Goal: Find specific page/section: Find specific page/section

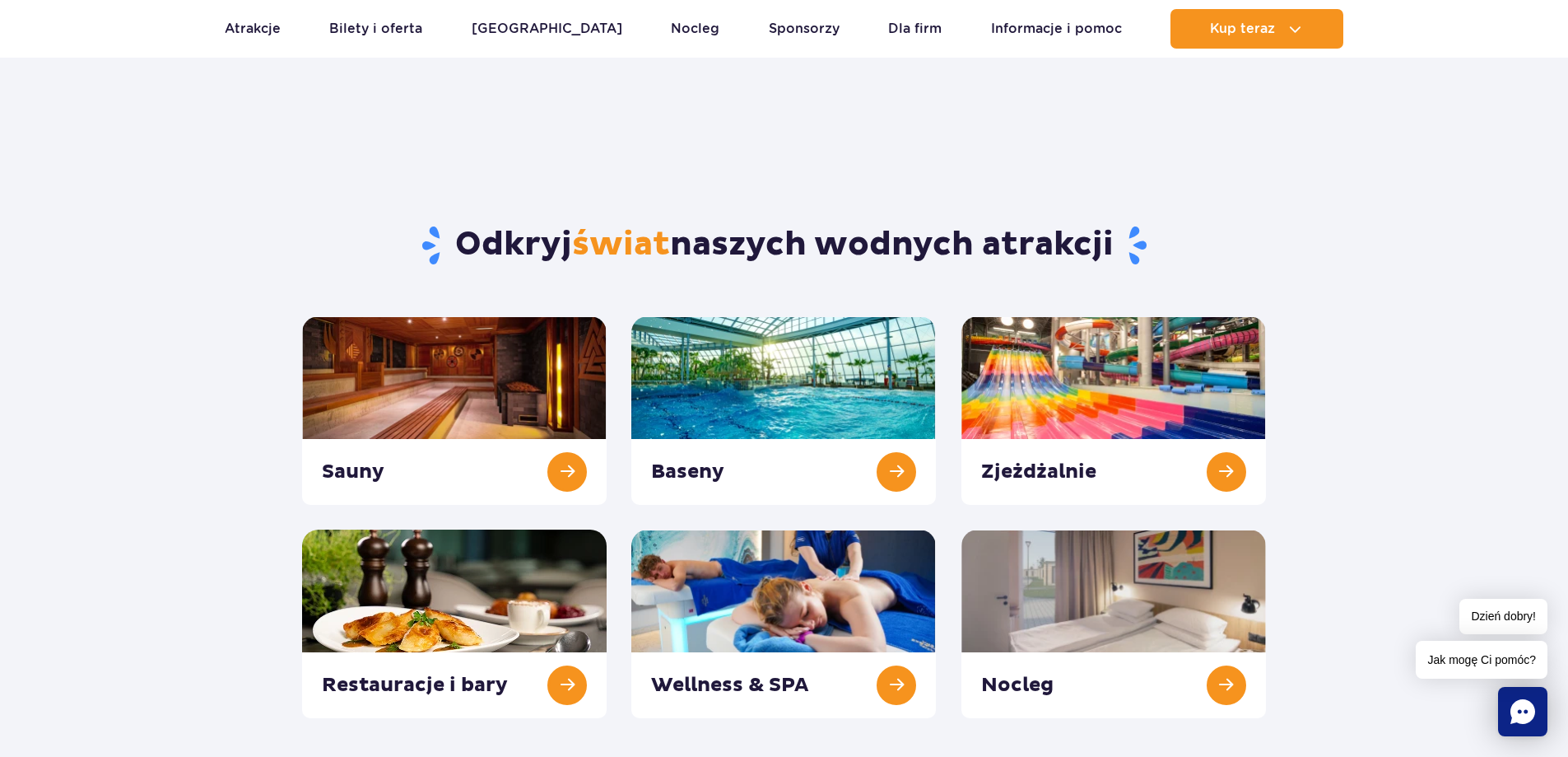
scroll to position [82, 0]
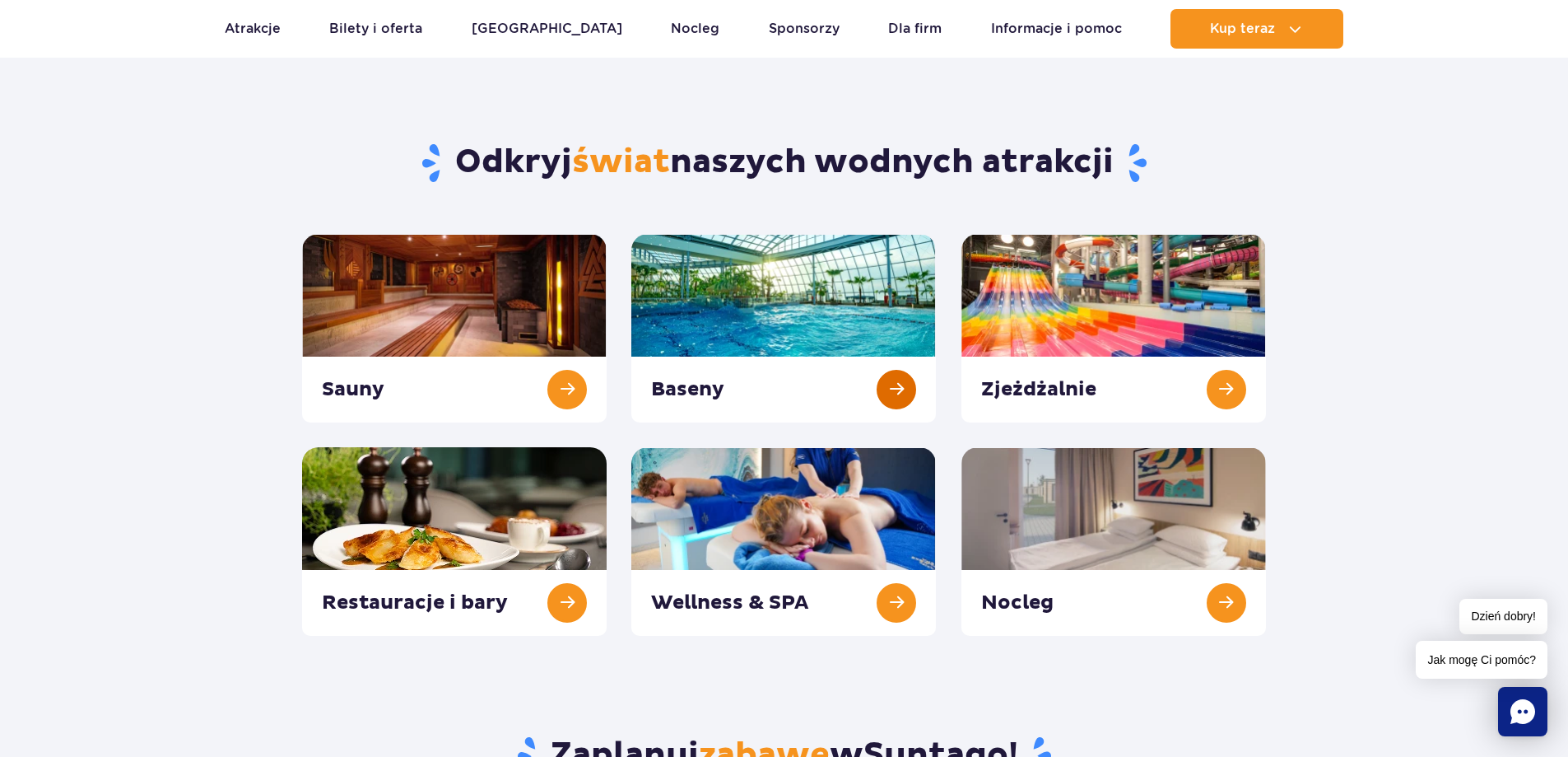
click at [804, 304] on link at bounding box center [783, 328] width 305 height 189
click at [892, 390] on link at bounding box center [783, 328] width 305 height 189
